Goal: Find specific page/section: Find specific page/section

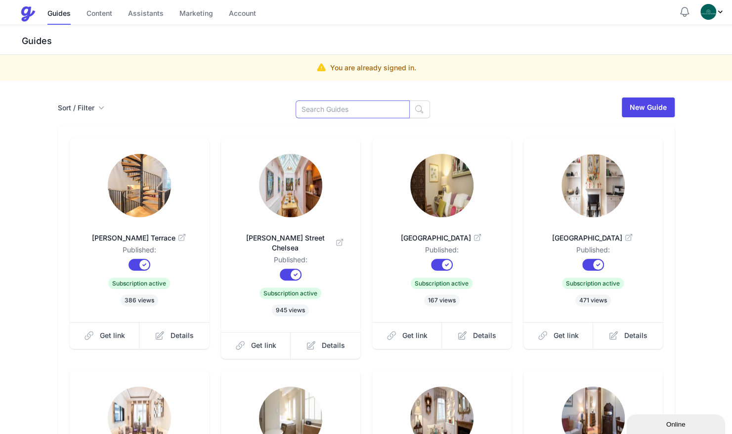
click at [313, 104] on input at bounding box center [353, 109] width 114 height 18
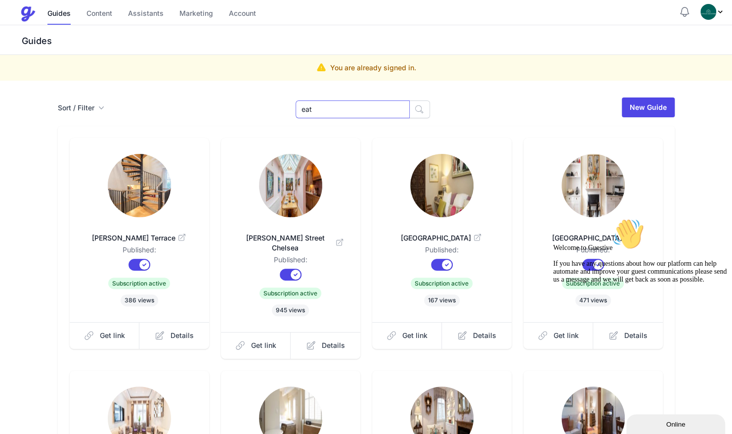
type input "eat"
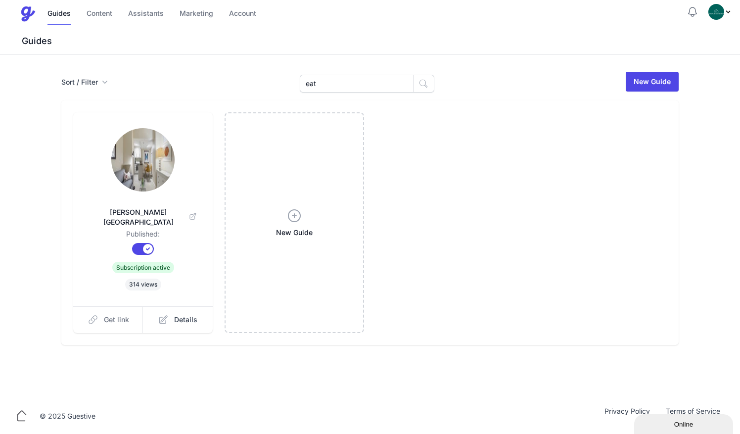
click at [115, 314] on link "Get link" at bounding box center [108, 319] width 70 height 27
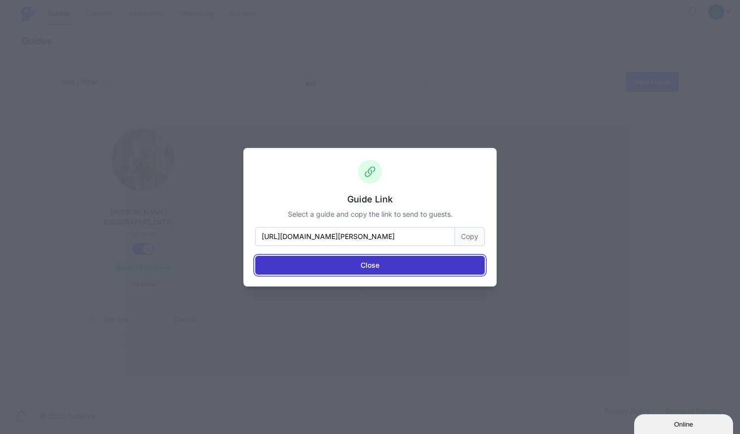
click at [381, 264] on button "Close" at bounding box center [369, 265] width 229 height 19
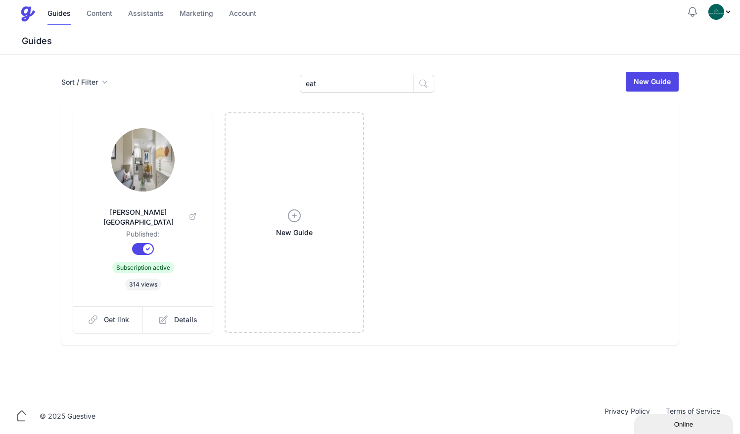
click at [156, 164] on img at bounding box center [142, 159] width 63 height 63
